Goal: Task Accomplishment & Management: Complete application form

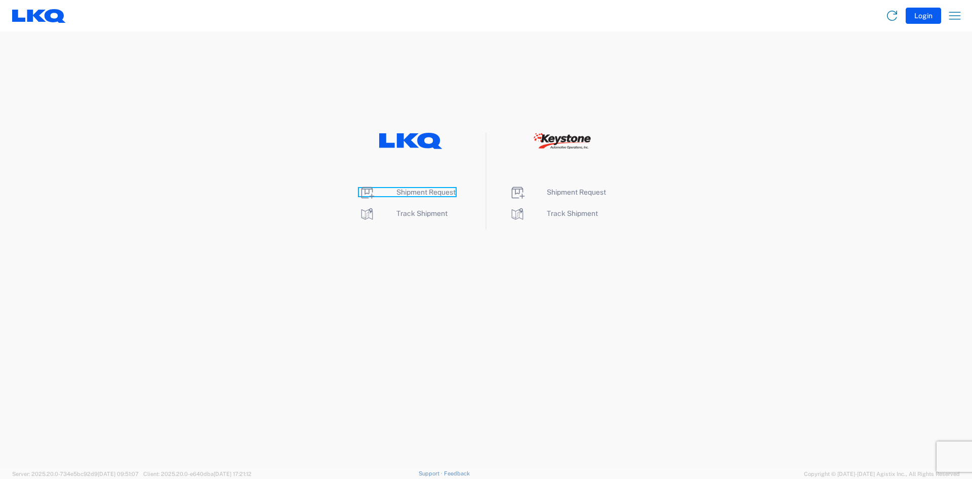
click at [432, 193] on span "Shipment Request" at bounding box center [426, 192] width 59 height 8
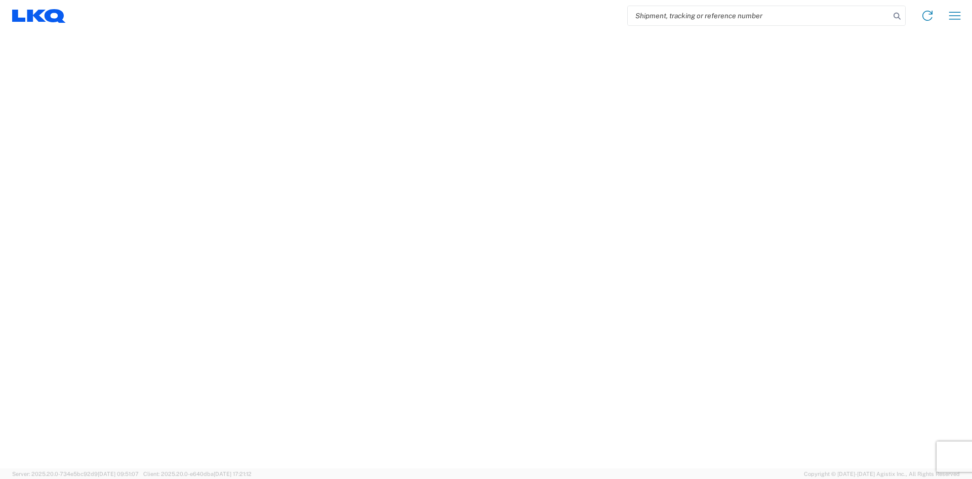
select select "FULL"
select select "LBS"
select select "IN"
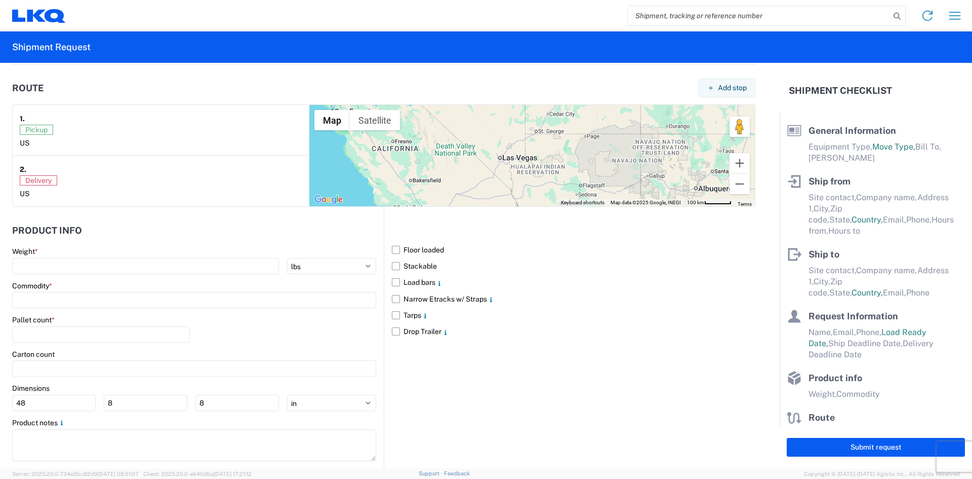
scroll to position [829, 0]
